Goal: Check status: Check status

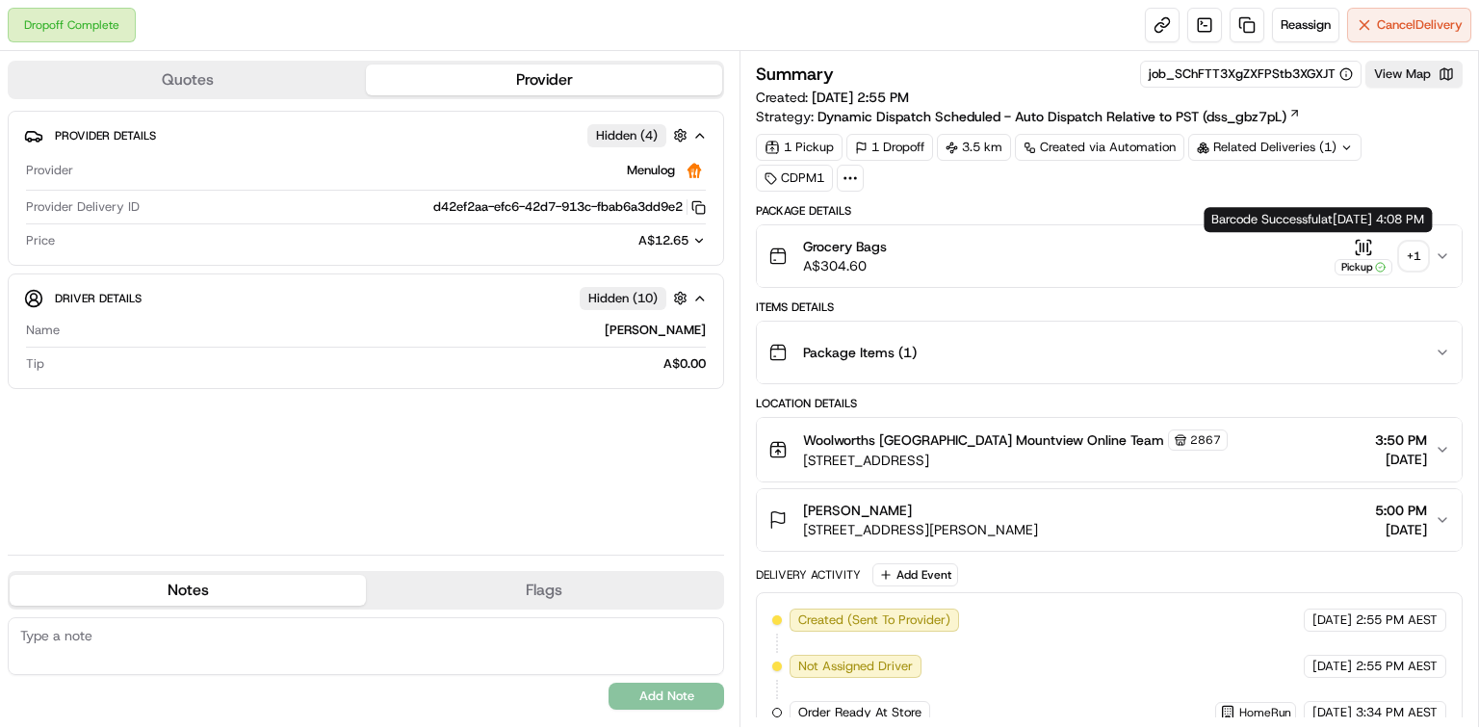
click at [1362, 238] on icon "button" at bounding box center [1363, 247] width 19 height 19
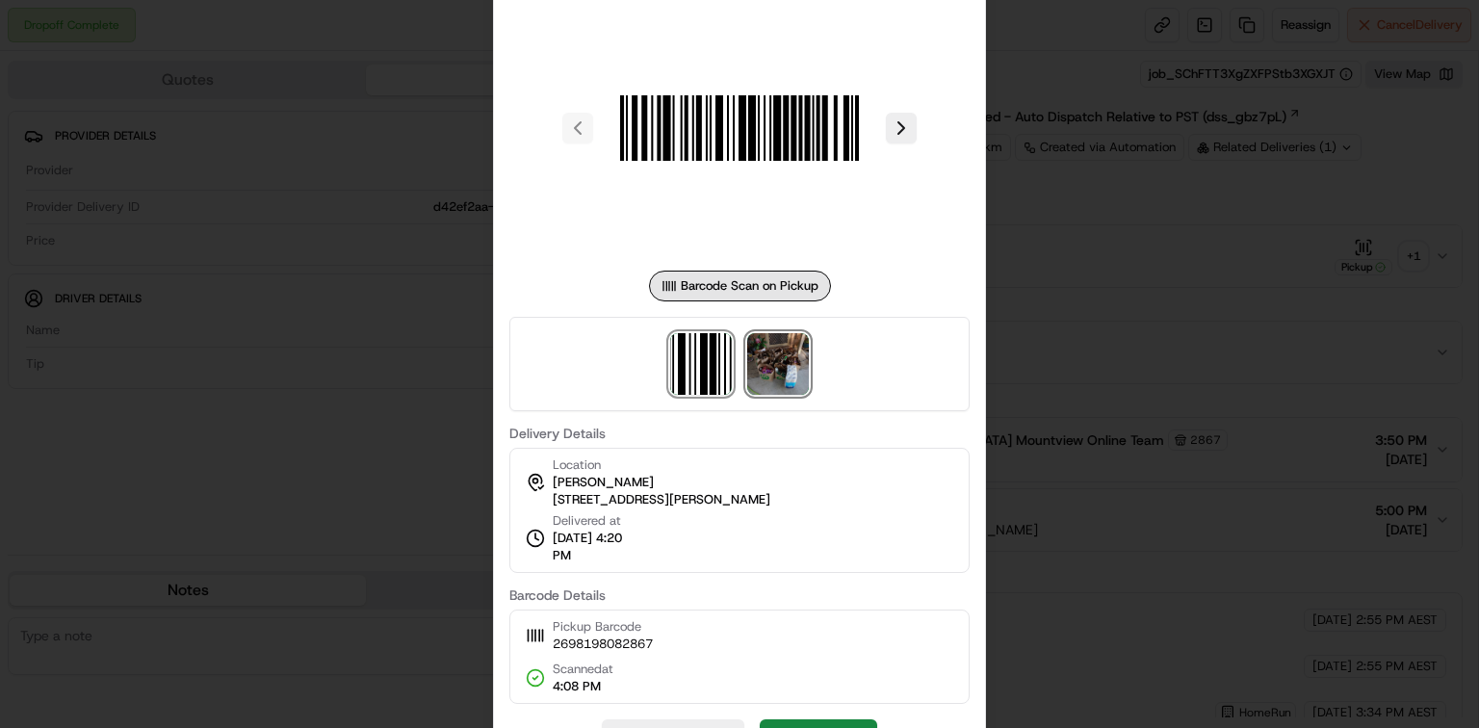
click at [784, 362] on img at bounding box center [778, 364] width 62 height 62
click at [1083, 290] on div at bounding box center [739, 364] width 1479 height 728
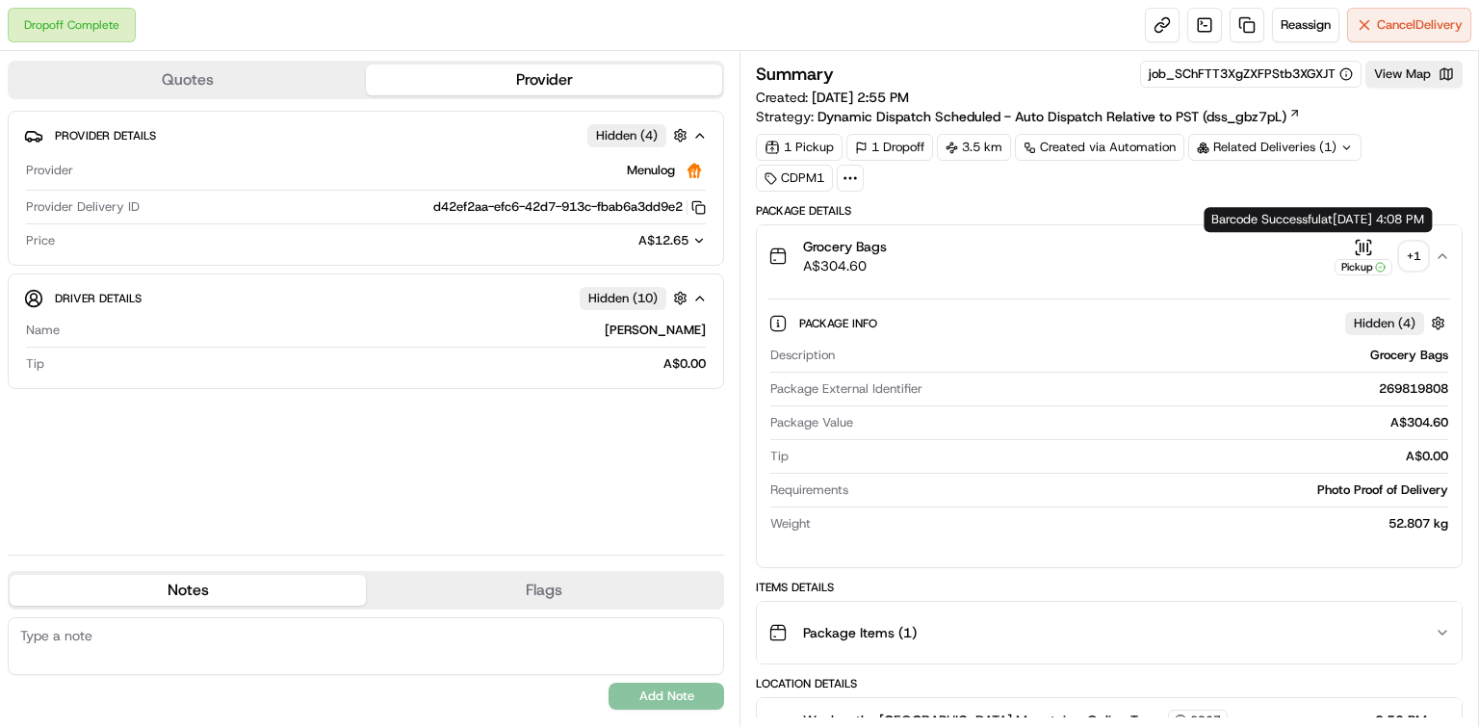
click at [1361, 240] on icon "button" at bounding box center [1363, 247] width 19 height 19
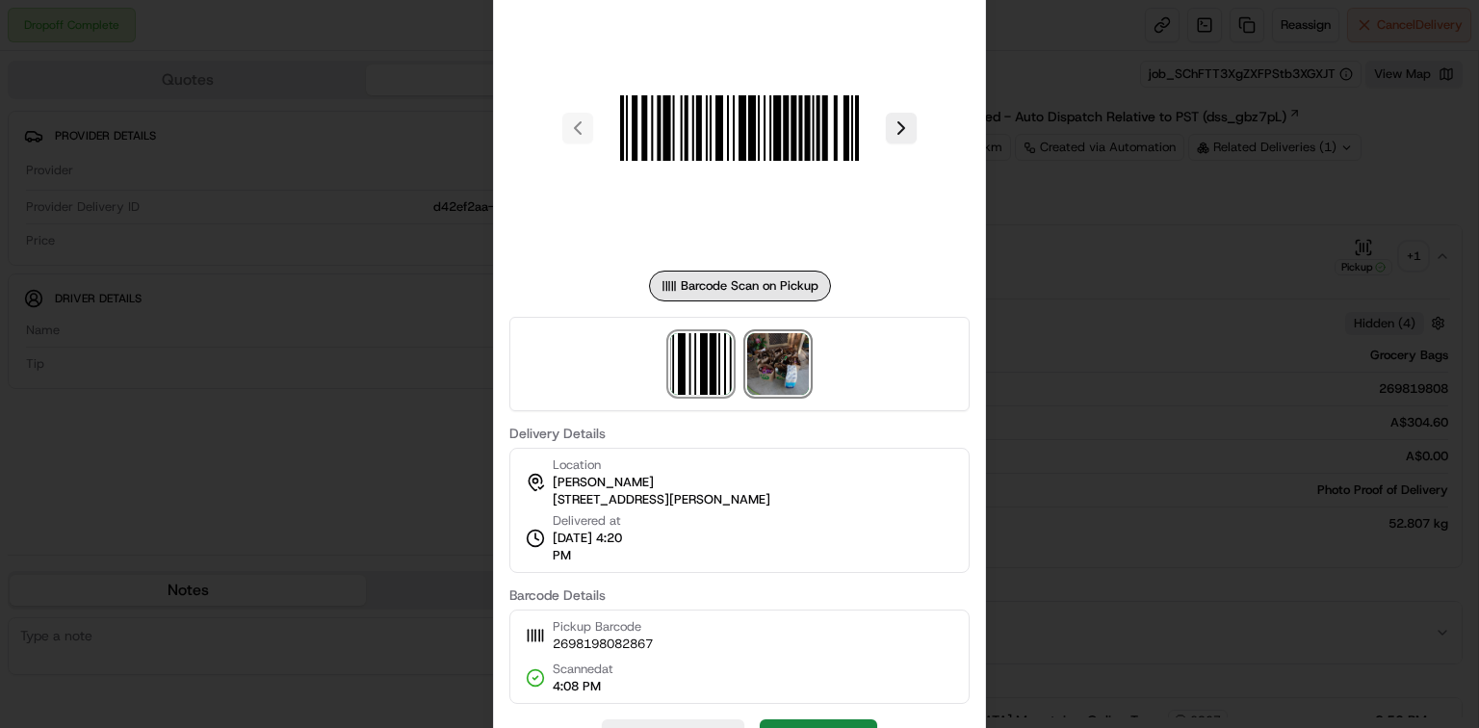
click at [789, 351] on img at bounding box center [778, 364] width 62 height 62
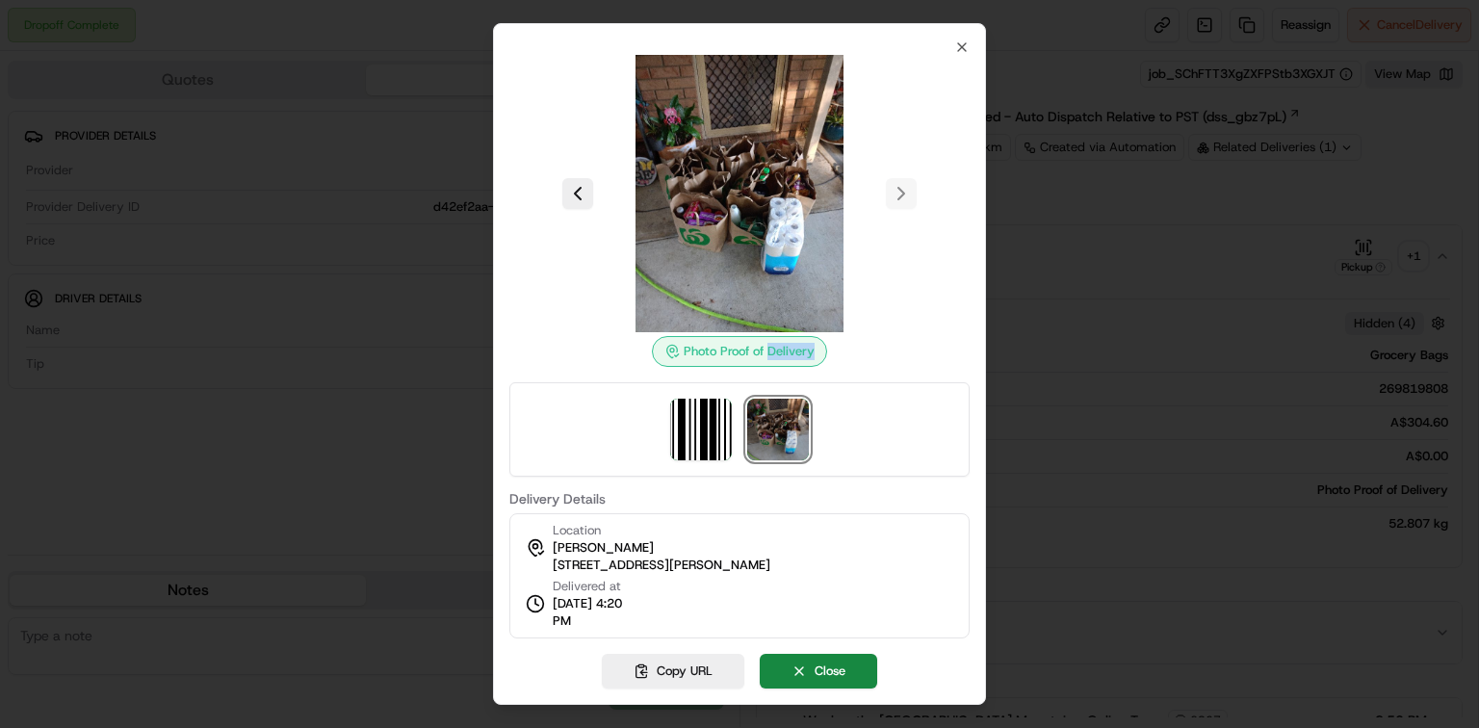
click at [789, 351] on div "Photo Proof of Delivery" at bounding box center [739, 351] width 175 height 31
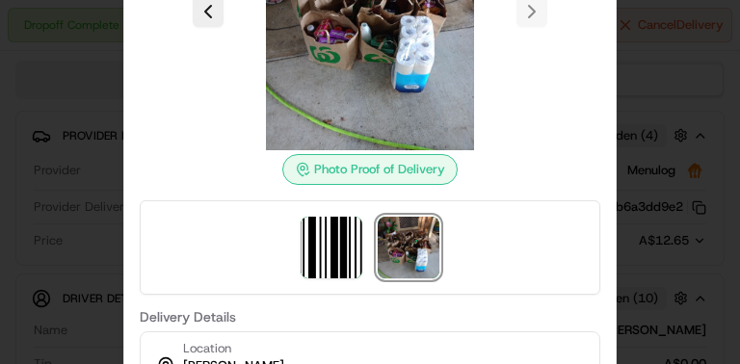
click at [688, 159] on div at bounding box center [370, 182] width 740 height 364
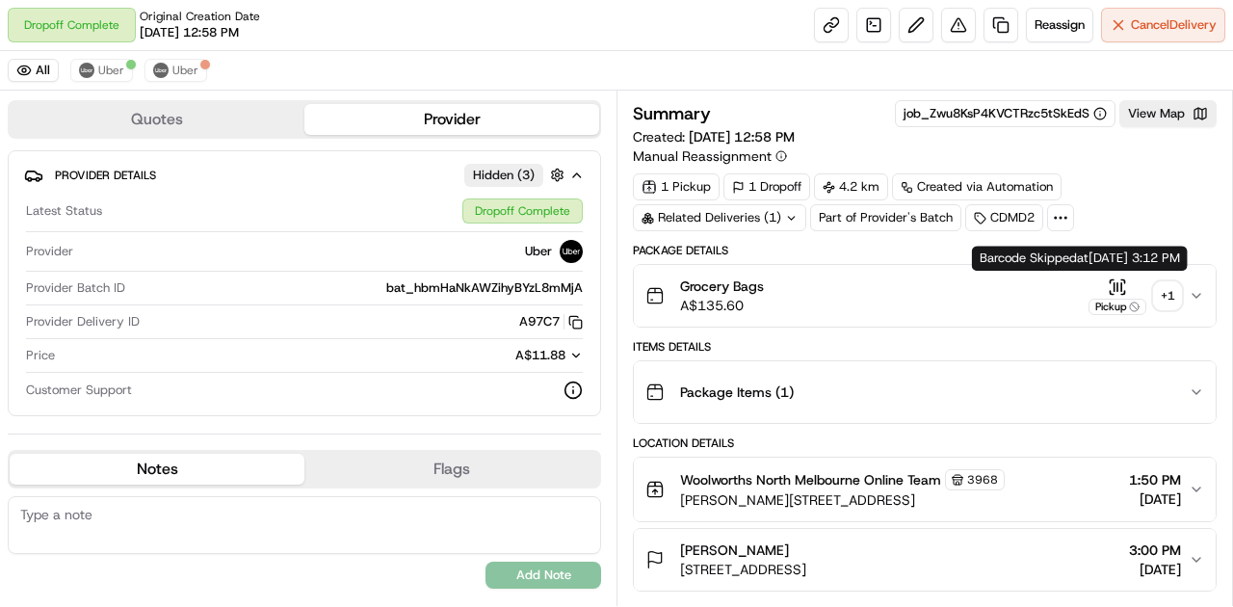
click at [1121, 286] on icon "button" at bounding box center [1117, 286] width 19 height 19
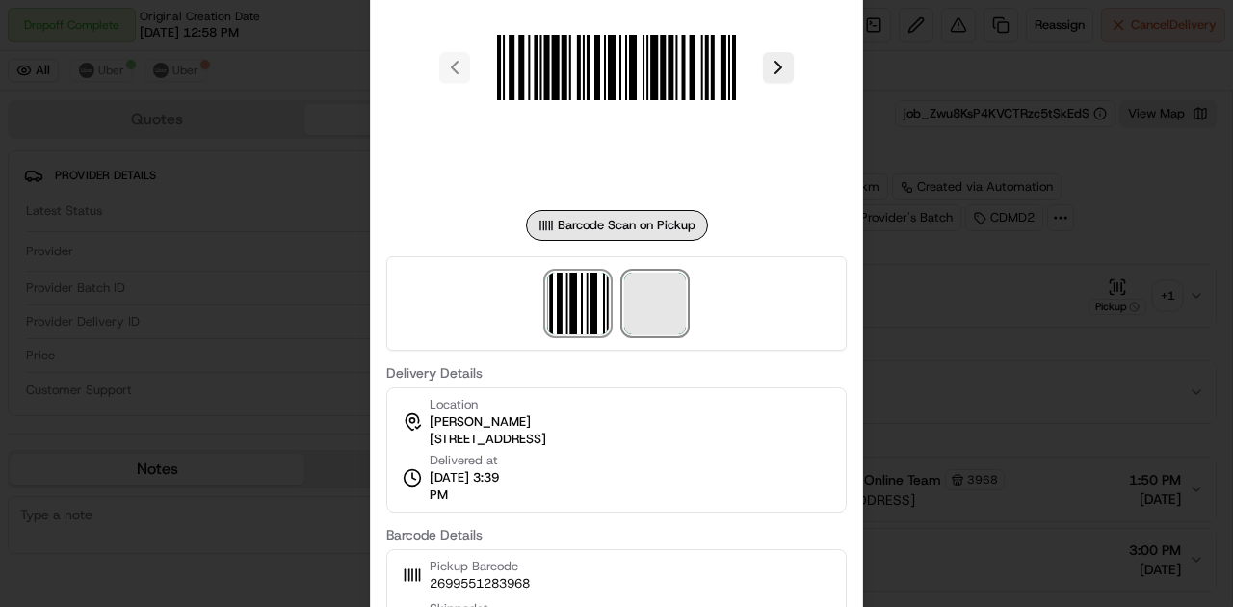
click at [655, 308] on span at bounding box center [655, 304] width 62 height 62
